Goal: Task Accomplishment & Management: Manage account settings

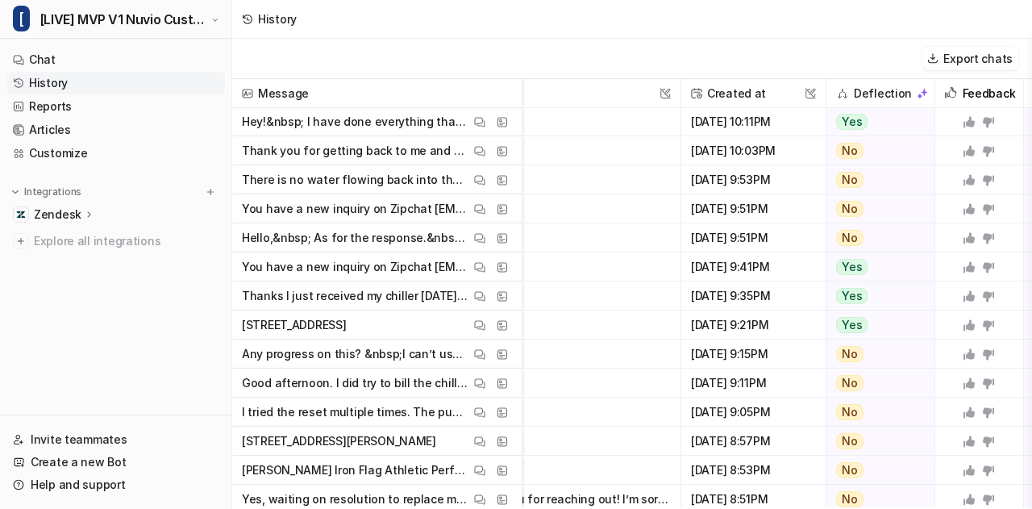
scroll to position [0, 423]
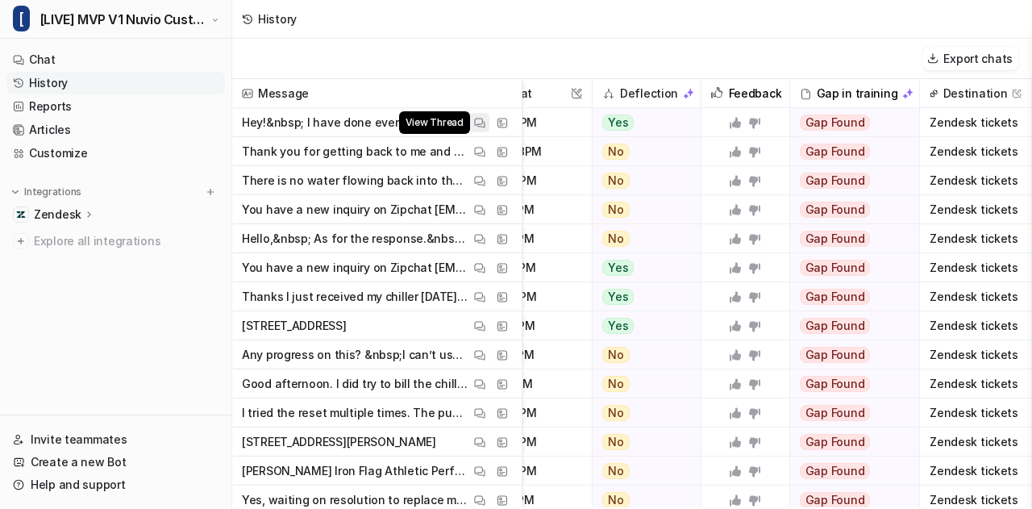
click at [479, 123] on img at bounding box center [479, 123] width 11 height 12
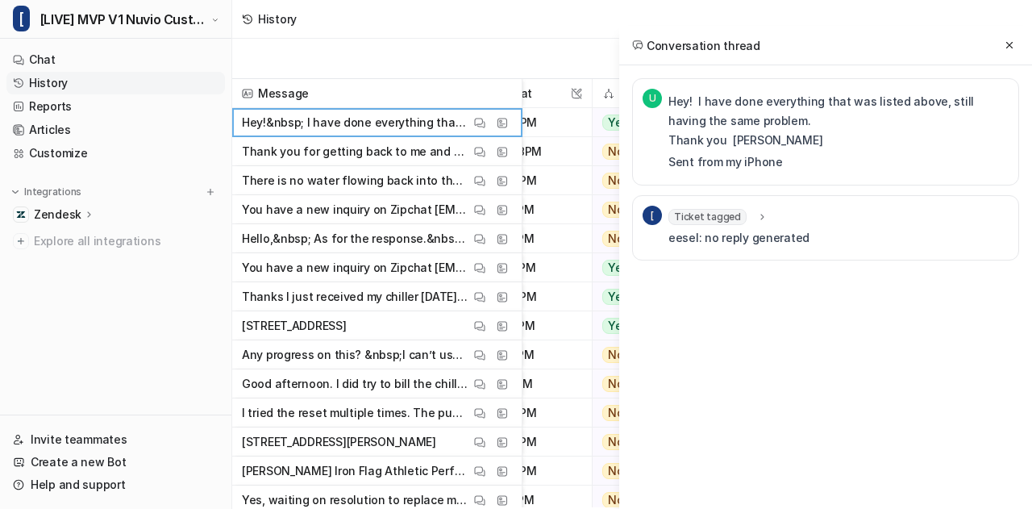
click at [743, 209] on div "Ticket tagged" at bounding box center [718, 217] width 100 height 16
click at [756, 214] on icon at bounding box center [761, 216] width 11 height 12
click at [756, 214] on icon at bounding box center [762, 216] width 12 height 11
click at [1006, 46] on icon at bounding box center [1009, 45] width 11 height 11
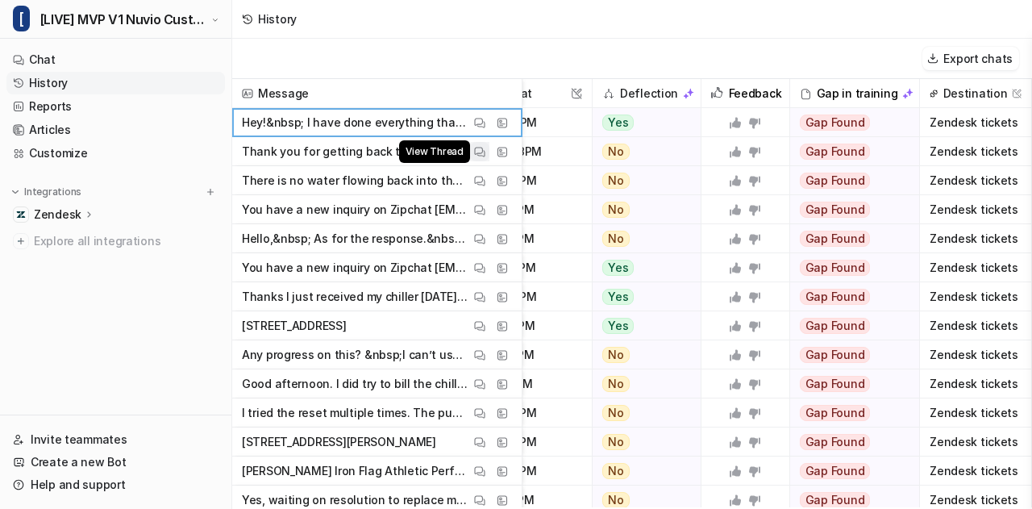
click at [481, 152] on img at bounding box center [479, 152] width 11 height 12
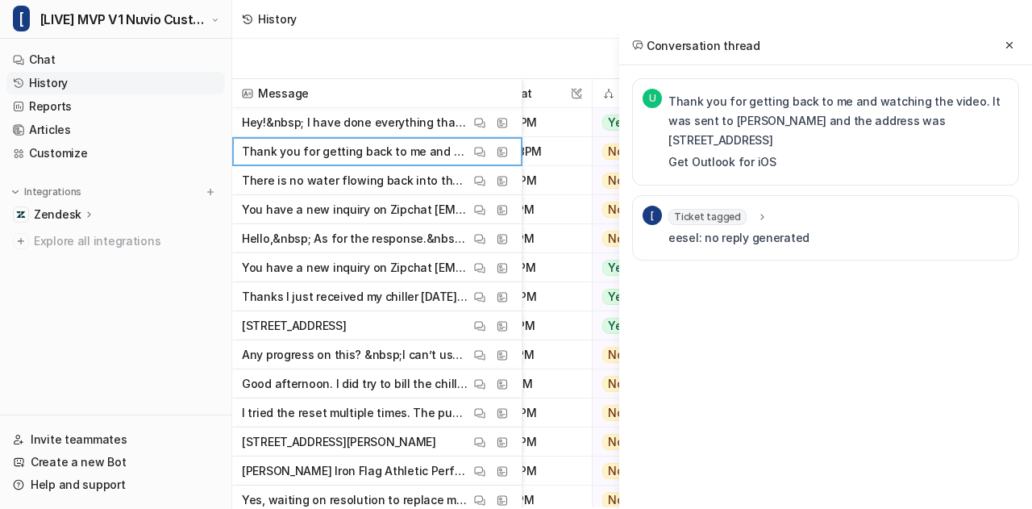
click at [732, 212] on span "Ticket tagged" at bounding box center [707, 217] width 78 height 16
click at [1010, 40] on icon at bounding box center [1009, 45] width 11 height 11
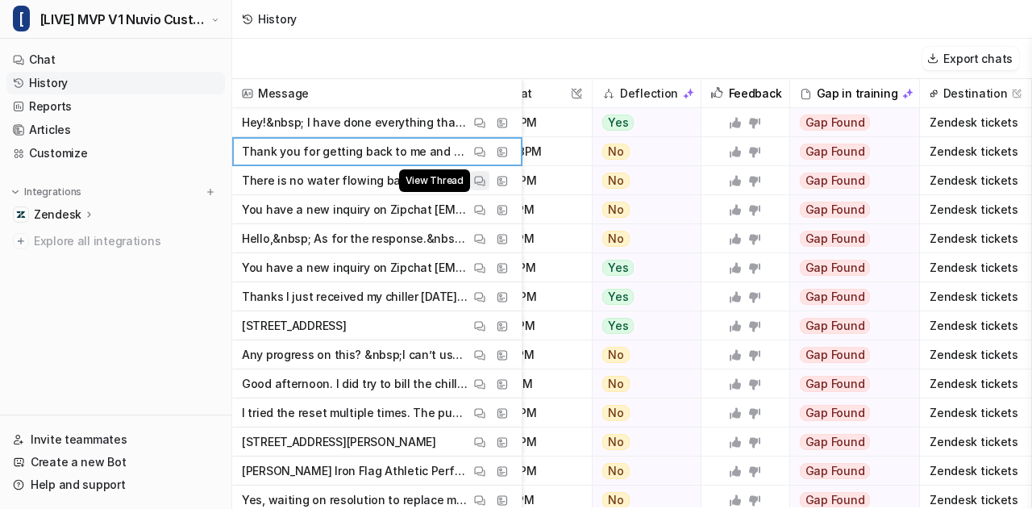
click at [483, 181] on img at bounding box center [479, 181] width 11 height 12
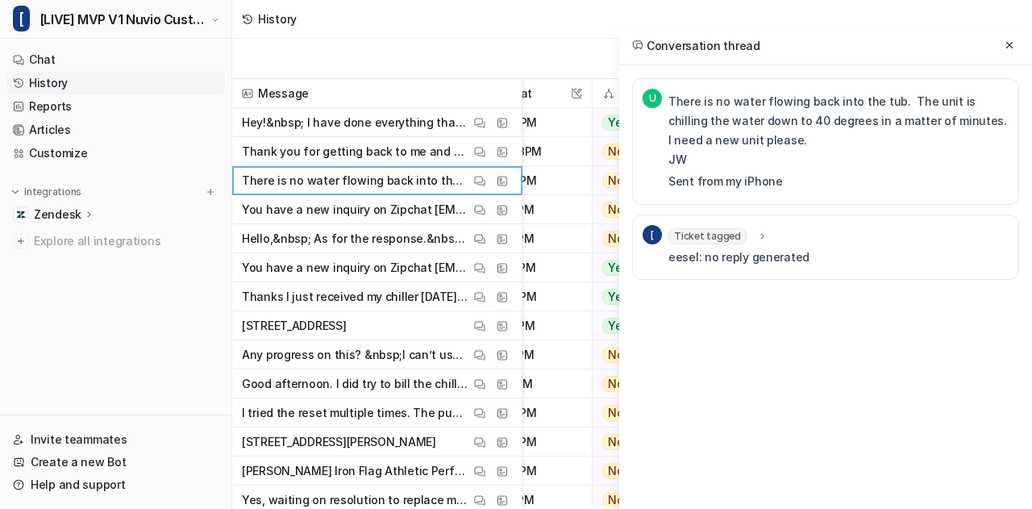
click at [724, 228] on span "Ticket tagged" at bounding box center [707, 236] width 78 height 16
click at [722, 228] on span "Ticket tagged" at bounding box center [707, 236] width 78 height 16
click at [1011, 46] on icon at bounding box center [1009, 45] width 11 height 11
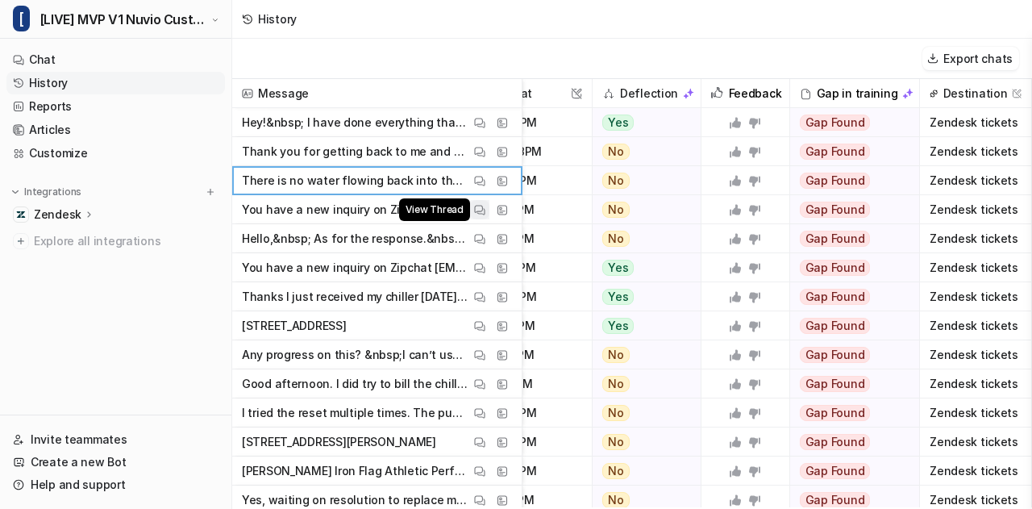
click at [479, 210] on img at bounding box center [479, 210] width 11 height 12
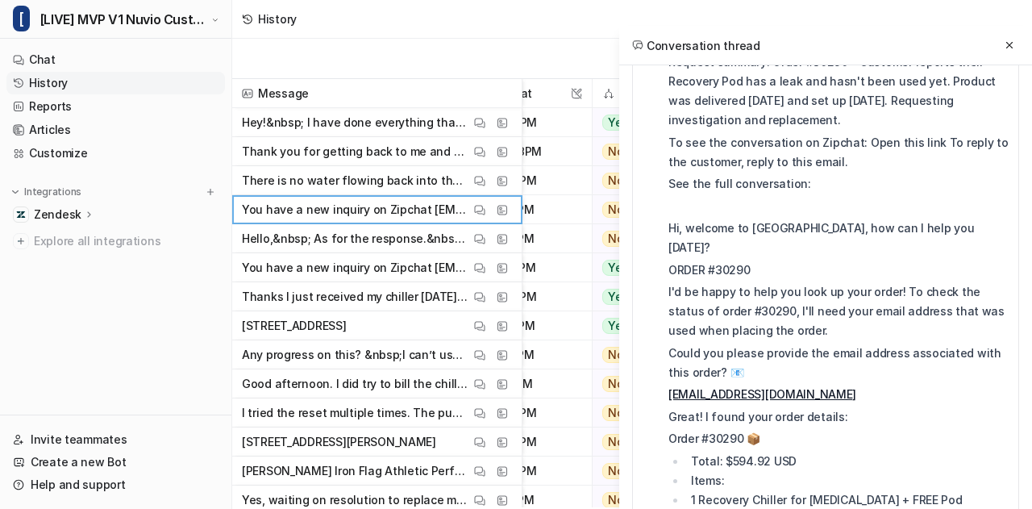
scroll to position [365, 0]
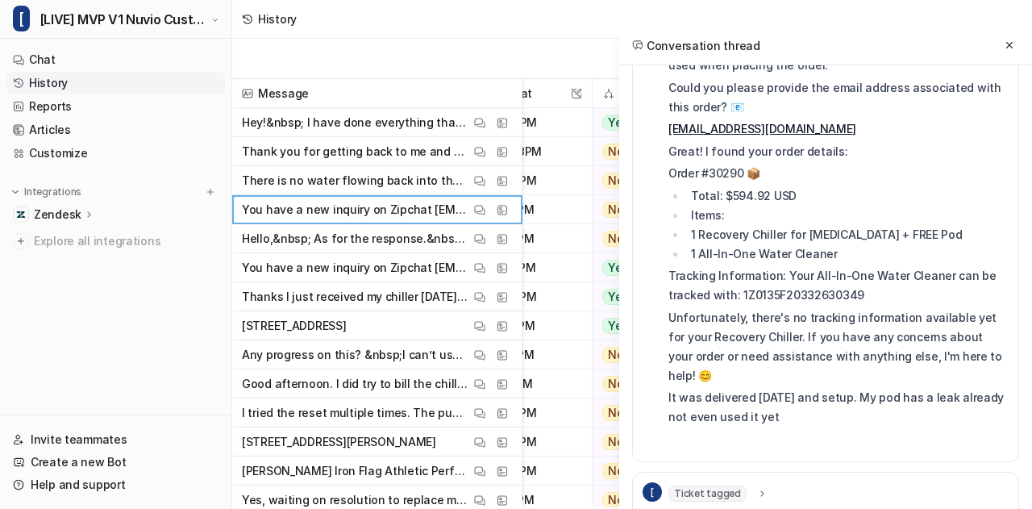
click at [722, 485] on span "Ticket tagged" at bounding box center [707, 493] width 78 height 16
click at [1006, 46] on icon at bounding box center [1009, 45] width 11 height 11
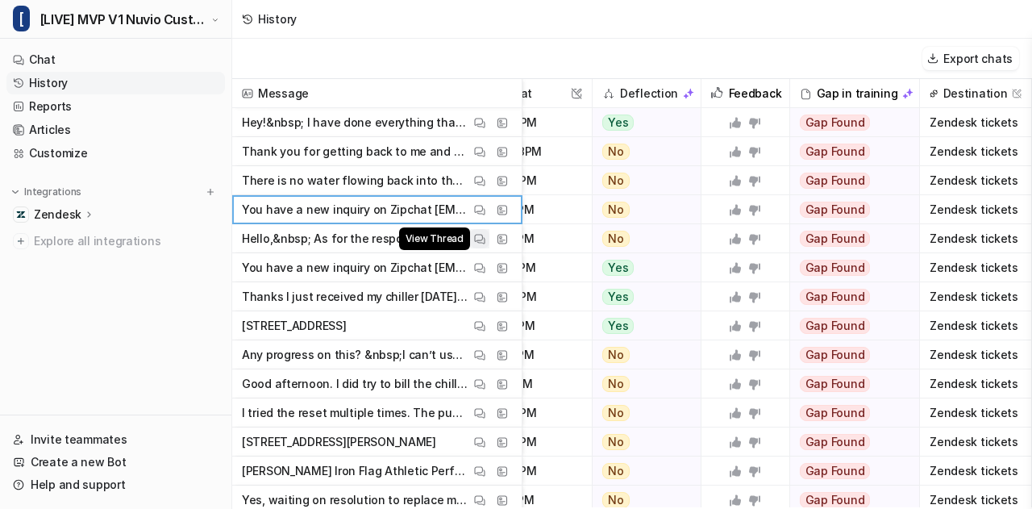
click at [477, 239] on img at bounding box center [479, 239] width 11 height 12
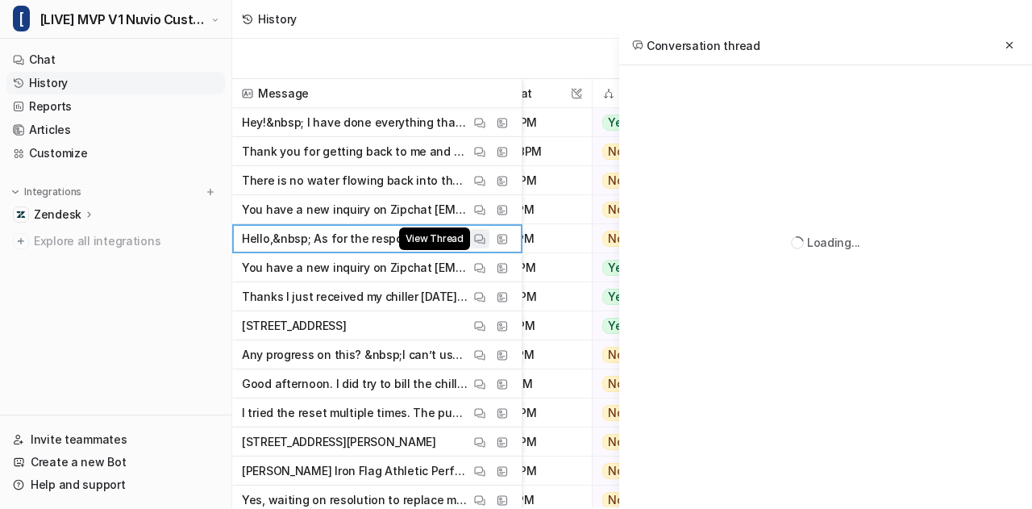
scroll to position [0, 0]
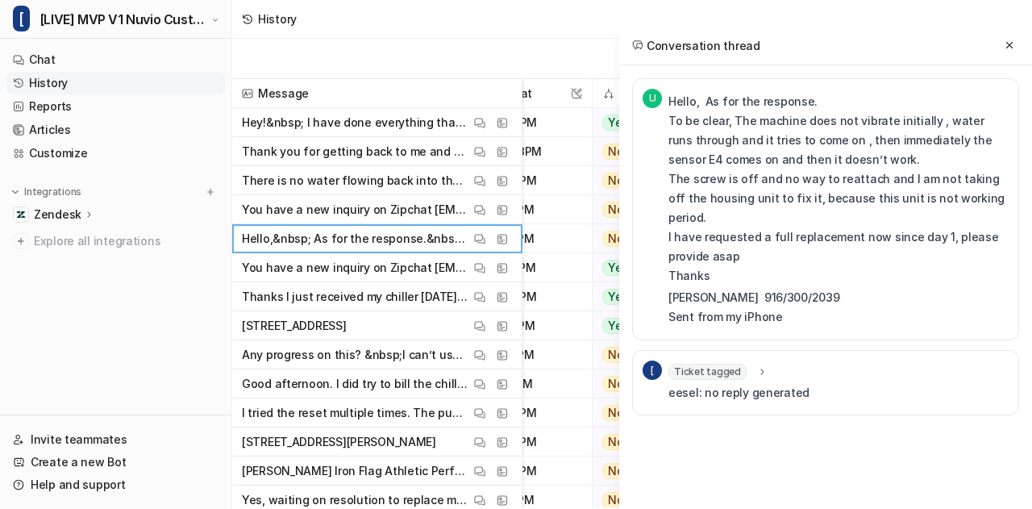
click at [711, 364] on span "Ticket tagged" at bounding box center [707, 372] width 78 height 16
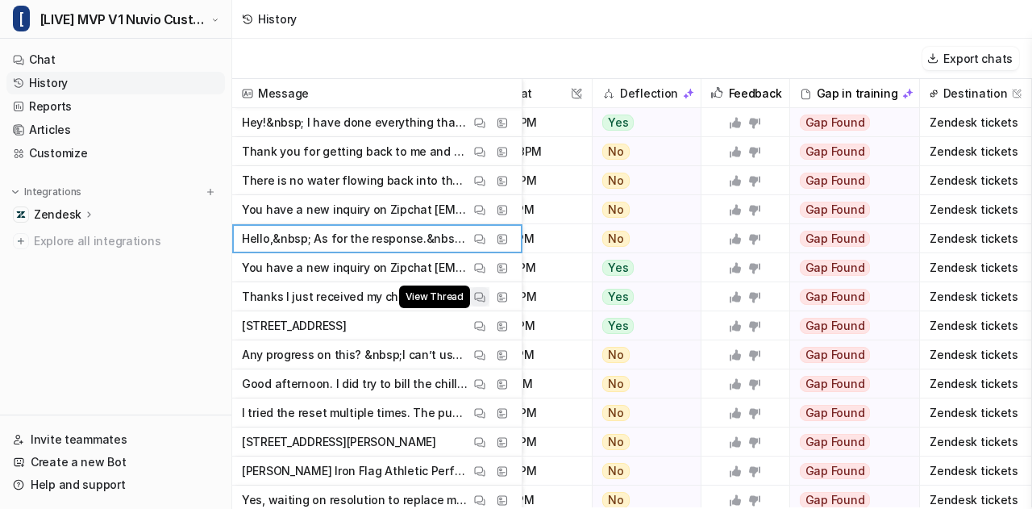
click at [478, 298] on img at bounding box center [479, 297] width 11 height 12
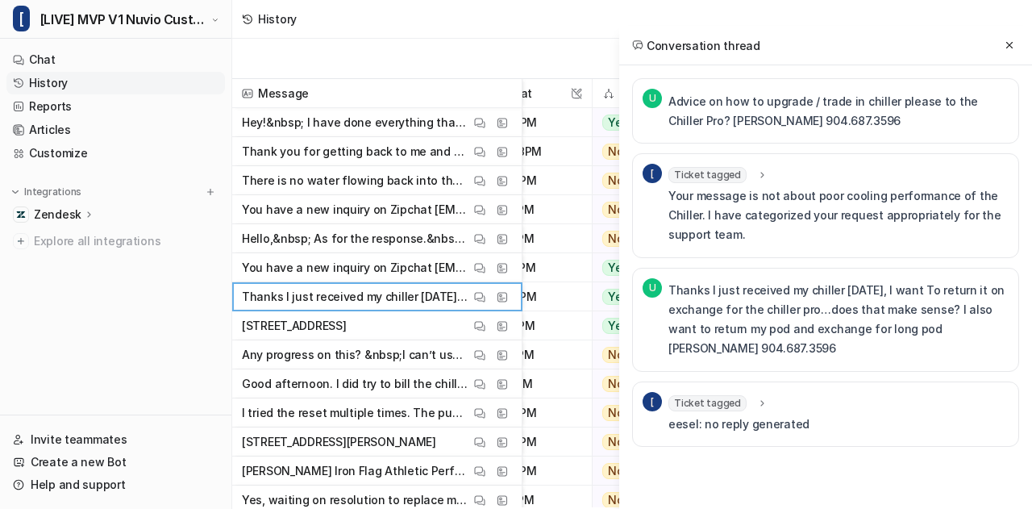
click at [727, 410] on div "Ticket tagged tag : "eesel_other" eesel: no reply generated" at bounding box center [738, 414] width 141 height 39
click at [731, 398] on span "Ticket tagged" at bounding box center [707, 403] width 78 height 16
click at [1010, 46] on icon at bounding box center [1009, 45] width 11 height 11
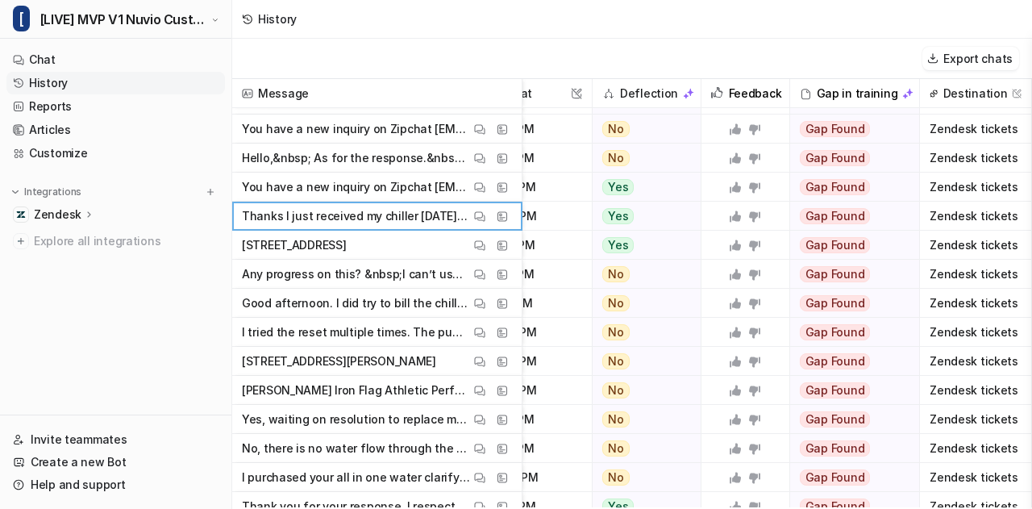
scroll to position [84, 423]
